Goal: Navigation & Orientation: Understand site structure

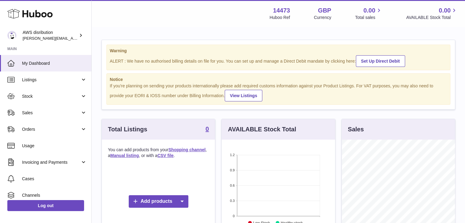
scroll to position [95, 113]
click at [42, 76] on link "Listings" at bounding box center [45, 79] width 91 height 16
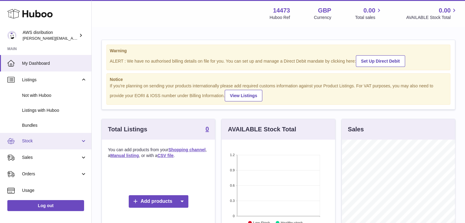
click at [40, 144] on link "Stock" at bounding box center [45, 141] width 91 height 16
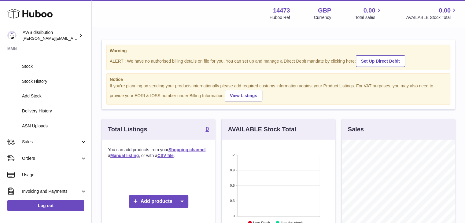
scroll to position [92, 0]
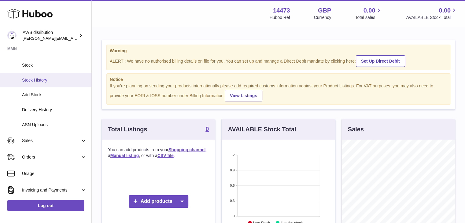
click at [42, 81] on span "Stock History" at bounding box center [54, 80] width 65 height 6
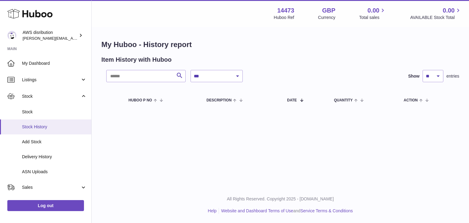
scroll to position [31, 0]
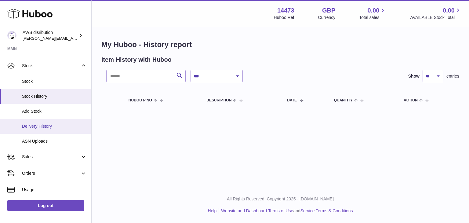
click at [46, 127] on span "Delivery History" at bounding box center [54, 126] width 65 height 6
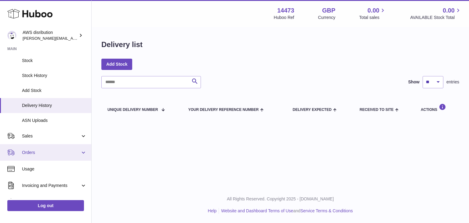
scroll to position [92, 0]
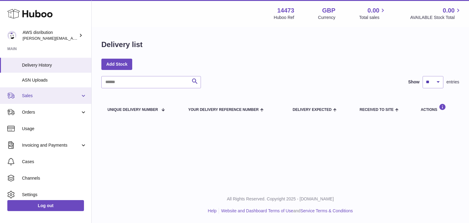
click at [39, 95] on span "Sales" at bounding box center [51, 96] width 58 height 6
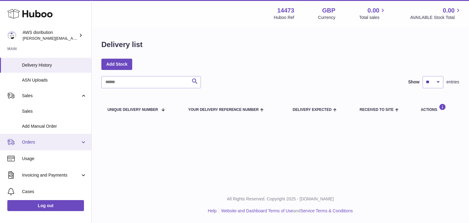
click at [43, 141] on span "Orders" at bounding box center [51, 142] width 58 height 6
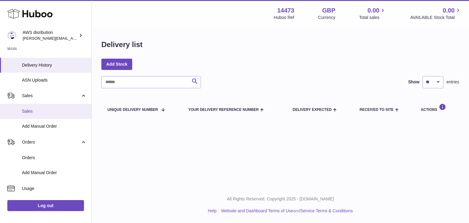
scroll to position [153, 0]
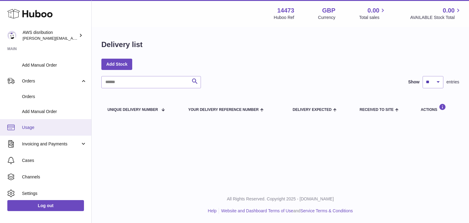
click at [47, 129] on span "Usage" at bounding box center [54, 128] width 65 height 6
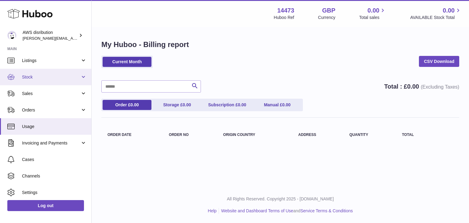
scroll to position [38, 0]
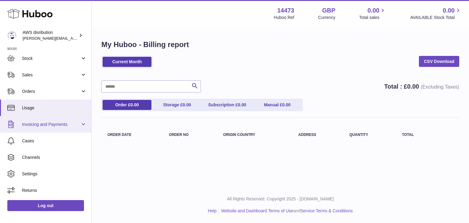
click at [28, 130] on link "Invoicing and Payments" at bounding box center [45, 124] width 91 height 16
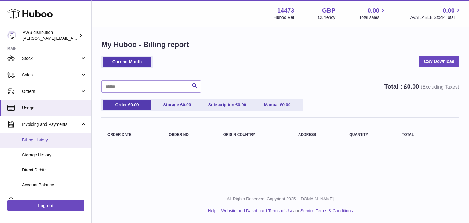
click at [34, 138] on span "Billing History" at bounding box center [54, 140] width 65 height 6
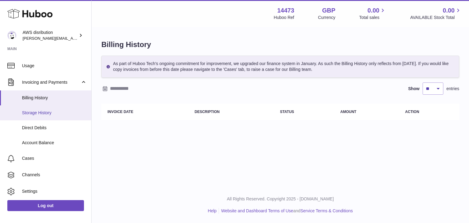
scroll to position [98, 0]
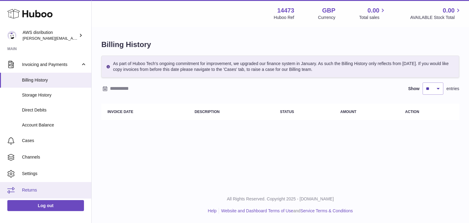
click at [24, 191] on span "Returns" at bounding box center [54, 190] width 65 height 6
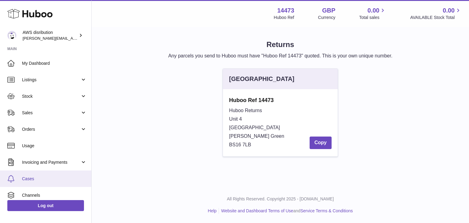
click at [32, 179] on span "Cases" at bounding box center [54, 179] width 65 height 6
click at [33, 179] on span "Cases" at bounding box center [54, 179] width 65 height 6
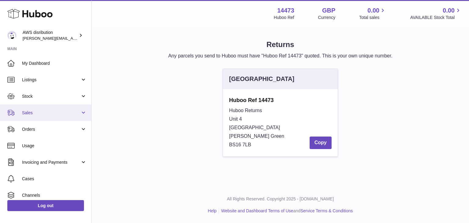
click at [39, 113] on span "Sales" at bounding box center [51, 113] width 58 height 6
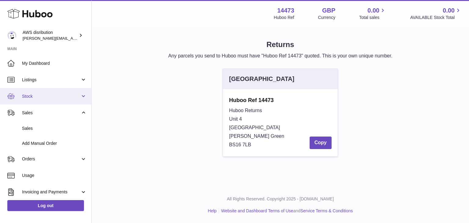
click at [40, 94] on span "Stock" at bounding box center [51, 96] width 58 height 6
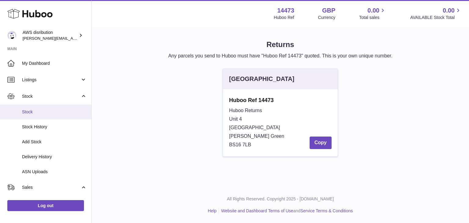
click at [37, 110] on span "Stock" at bounding box center [54, 112] width 65 height 6
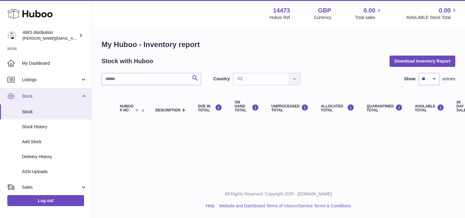
click at [28, 92] on link "Stock" at bounding box center [45, 96] width 91 height 16
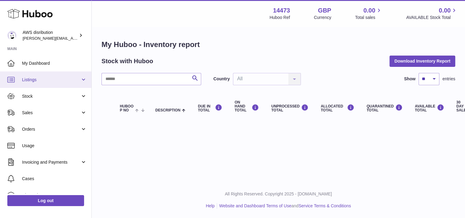
click at [27, 77] on span "Listings" at bounding box center [51, 80] width 58 height 6
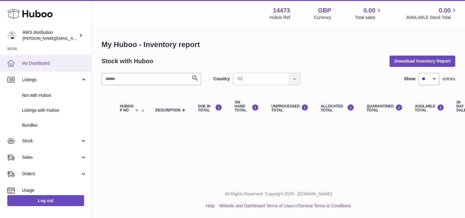
click at [32, 58] on link "My Dashboard" at bounding box center [45, 63] width 91 height 16
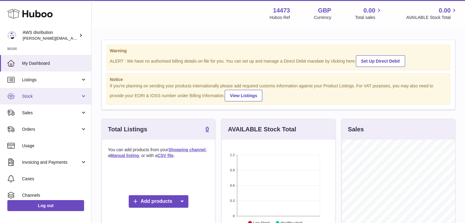
scroll to position [95, 113]
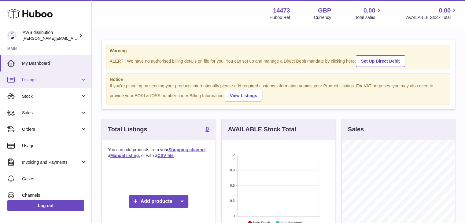
click at [35, 85] on link "Listings" at bounding box center [45, 79] width 91 height 16
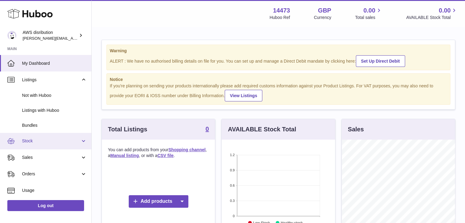
click at [35, 144] on link "Stock" at bounding box center [45, 141] width 91 height 16
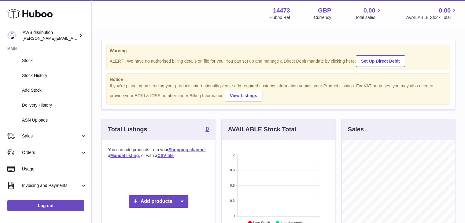
scroll to position [122, 0]
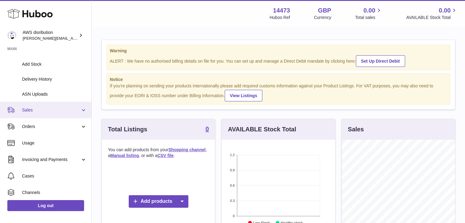
click at [38, 114] on link "Sales" at bounding box center [45, 110] width 91 height 16
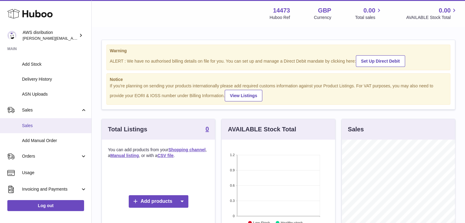
scroll to position [153, 0]
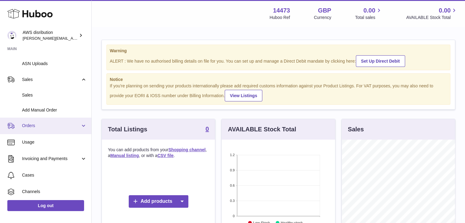
click at [34, 127] on span "Orders" at bounding box center [51, 126] width 58 height 6
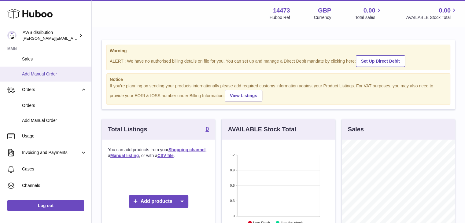
scroll to position [214, 0]
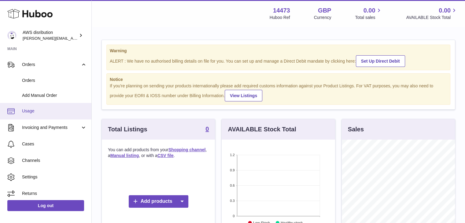
click at [46, 111] on span "Usage" at bounding box center [54, 111] width 65 height 6
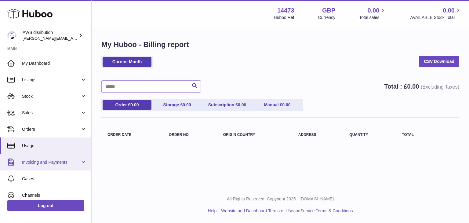
click at [34, 161] on span "Invoicing and Payments" at bounding box center [51, 162] width 58 height 6
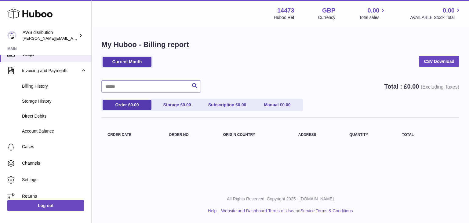
scroll to position [98, 0]
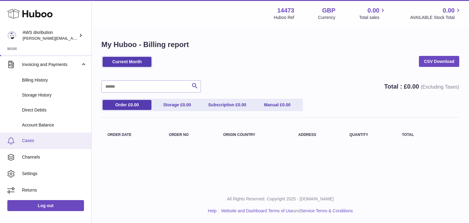
click at [37, 146] on link "Cases" at bounding box center [45, 141] width 91 height 16
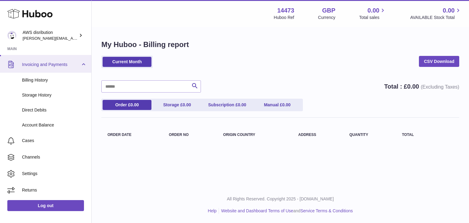
click at [40, 63] on span "Invoicing and Payments" at bounding box center [51, 65] width 58 height 6
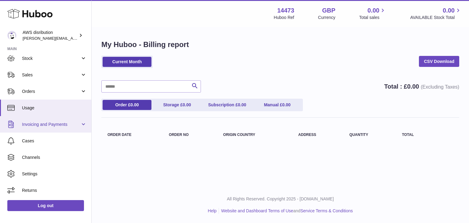
scroll to position [38, 0]
